Goal: Task Accomplishment & Management: Use online tool/utility

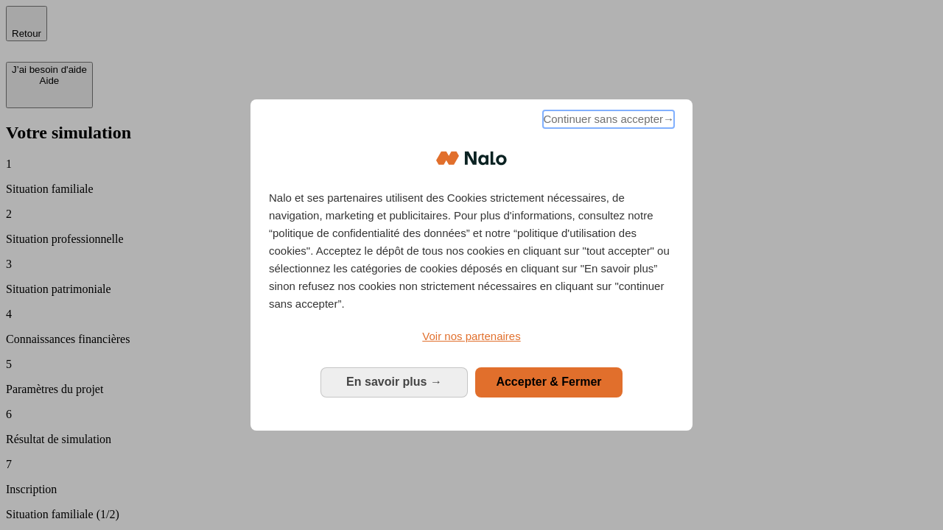
click at [607, 122] on span "Continuer sans accepter →" at bounding box center [608, 120] width 131 height 18
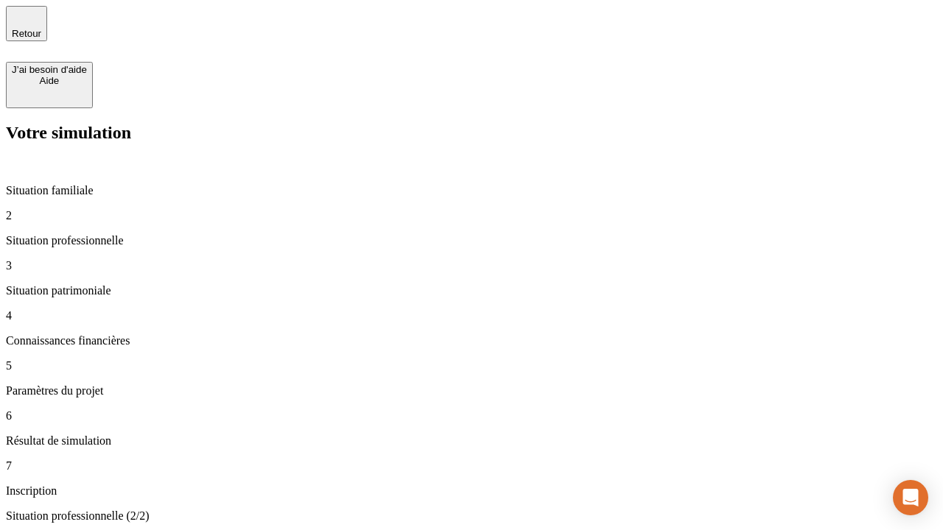
type input "30 000"
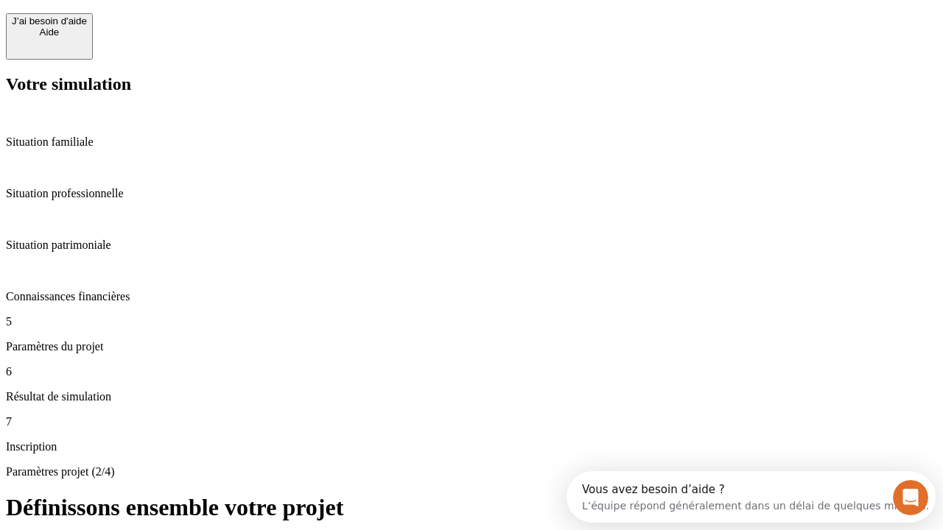
scroll to position [28, 0]
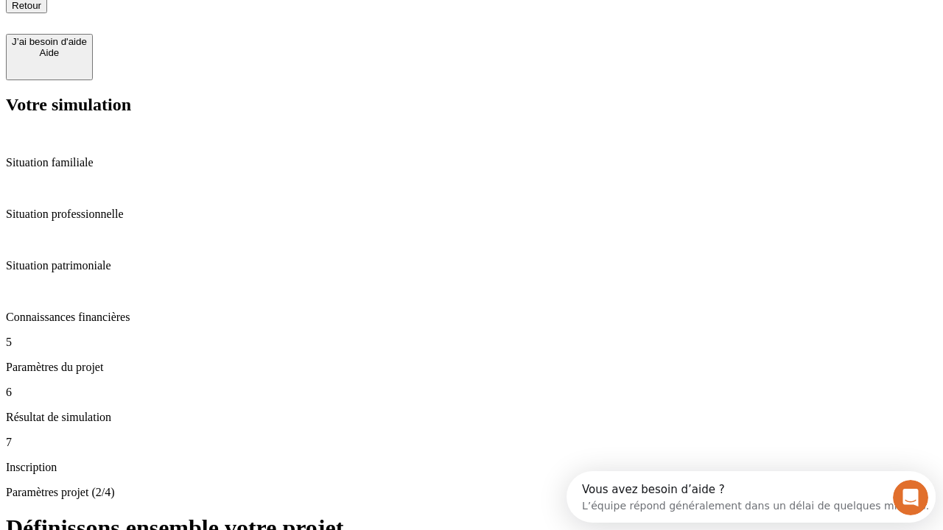
type input "25"
type input "64"
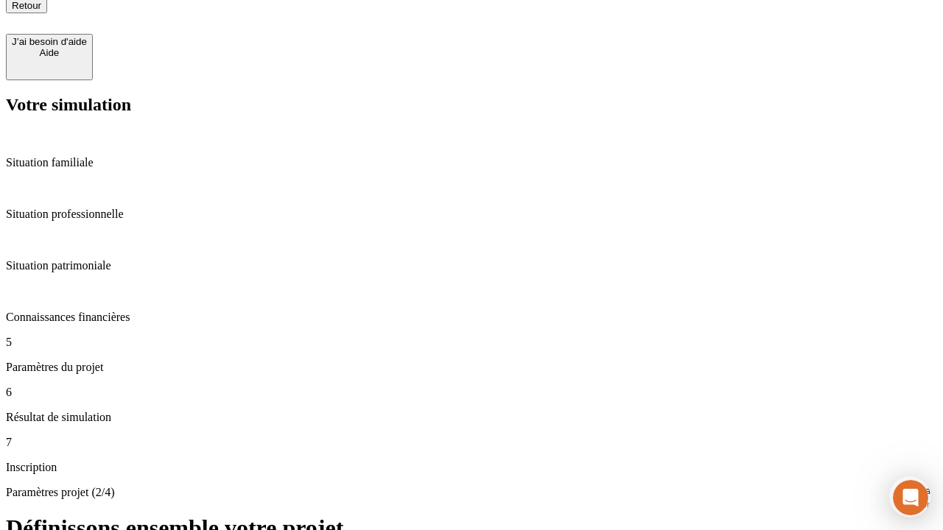
type input "1 000"
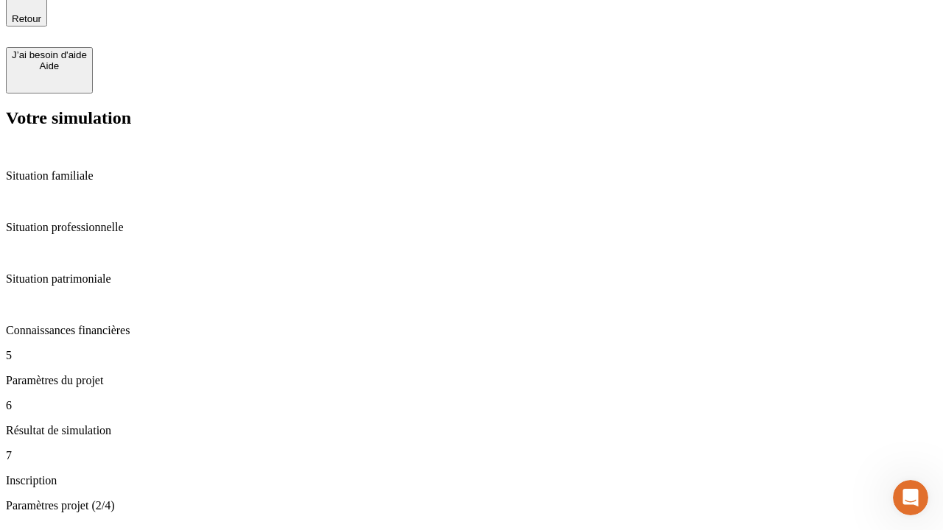
type input "640"
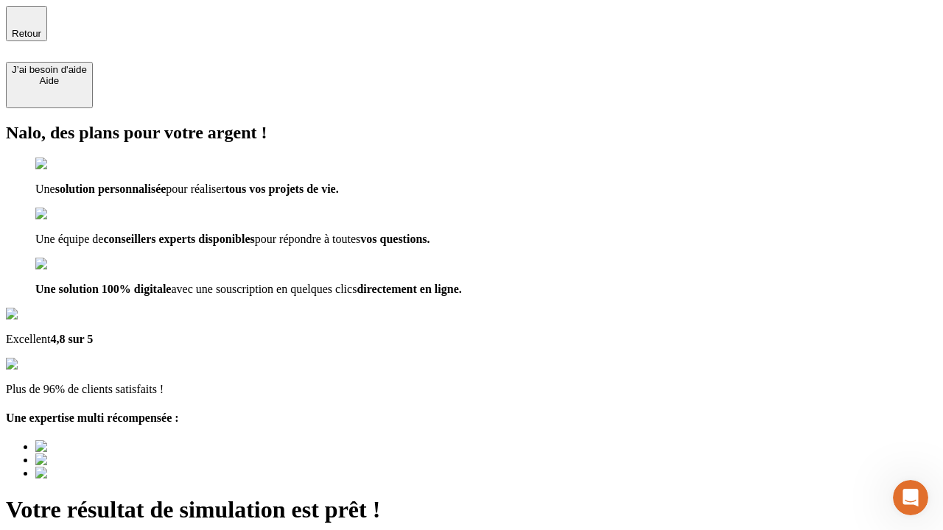
type input "[EMAIL_ADDRESS][PERSON_NAME][DOMAIN_NAME]"
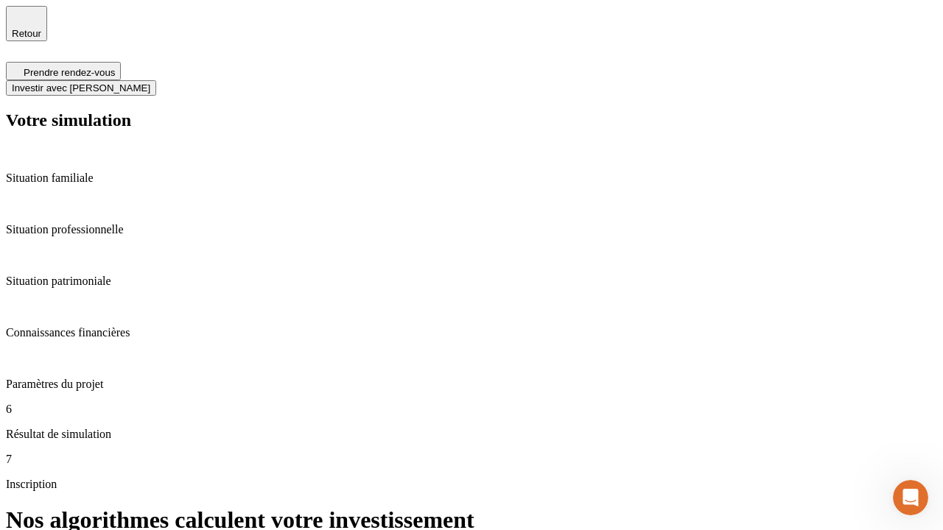
scroll to position [6, 0]
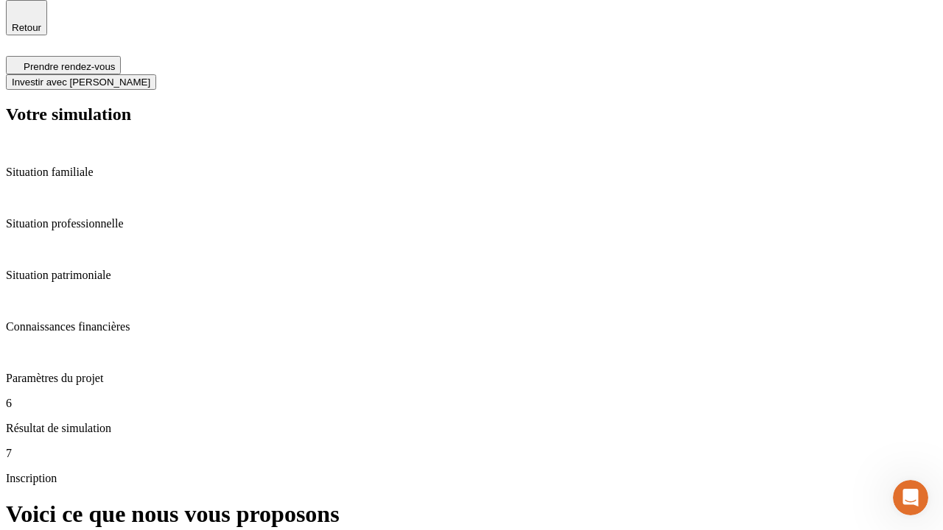
click at [150, 77] on span "Investir avec [PERSON_NAME]" at bounding box center [81, 82] width 139 height 11
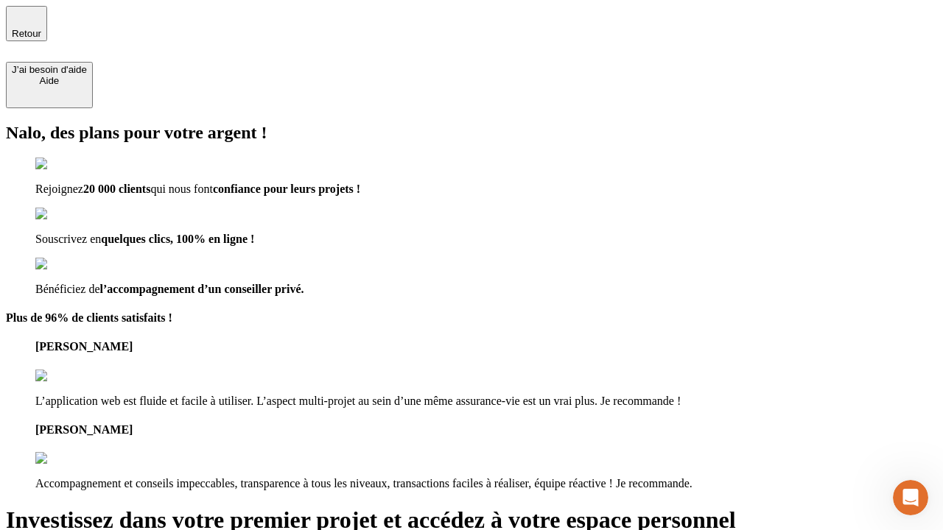
type input "[PERSON_NAME][EMAIL_ADDRESS][DOMAIN_NAME]"
